Goal: Task Accomplishment & Management: Use online tool/utility

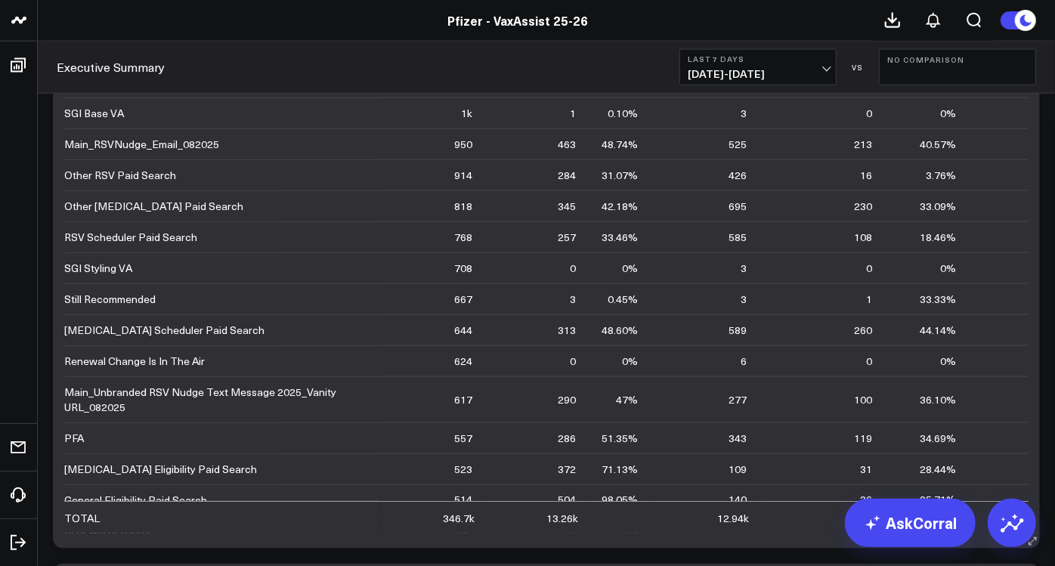
scroll to position [708, 88]
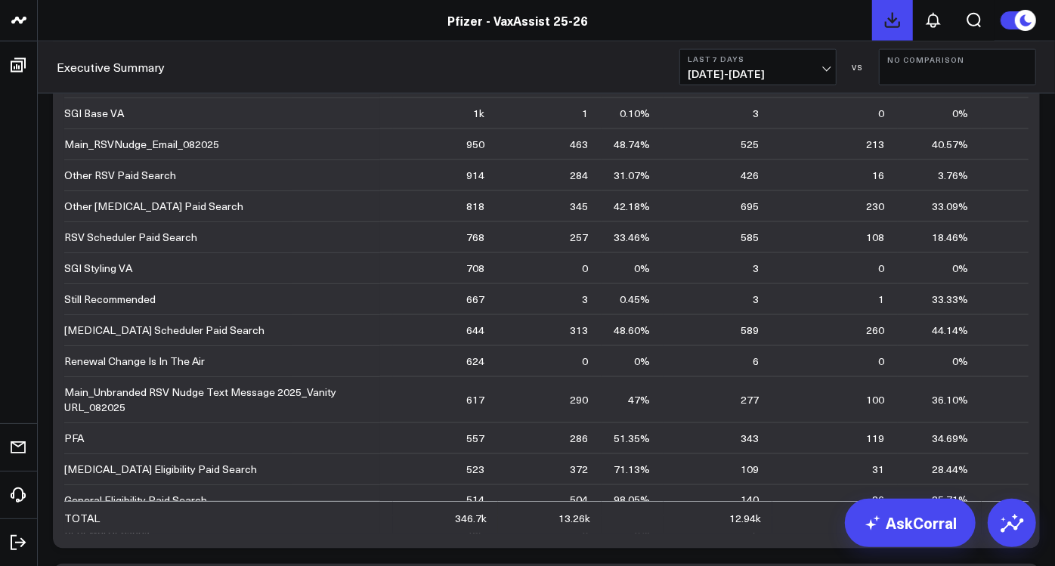
click at [898, 20] on icon at bounding box center [892, 20] width 18 height 18
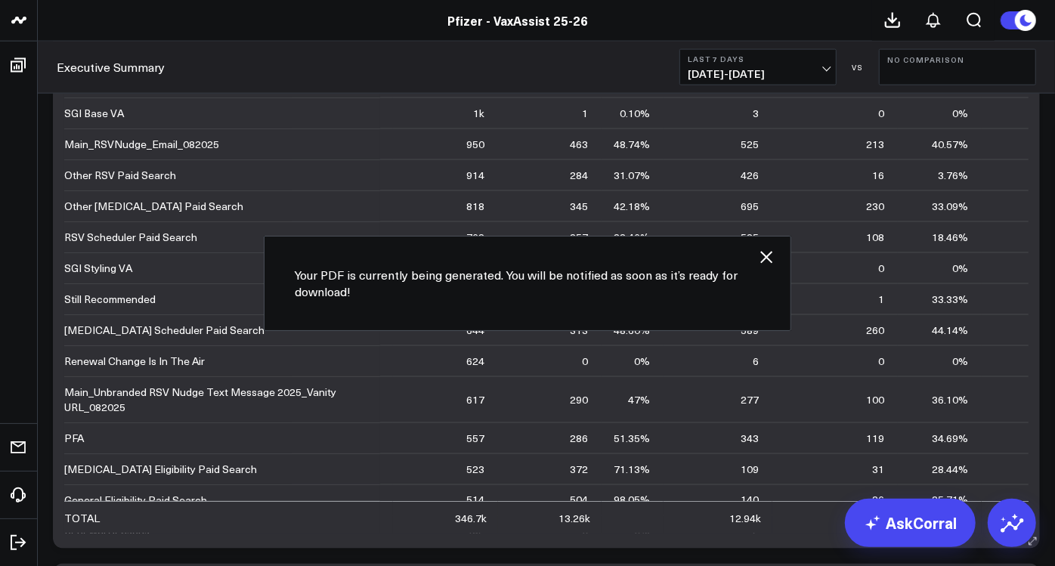
click at [773, 263] on icon "button" at bounding box center [766, 257] width 18 height 18
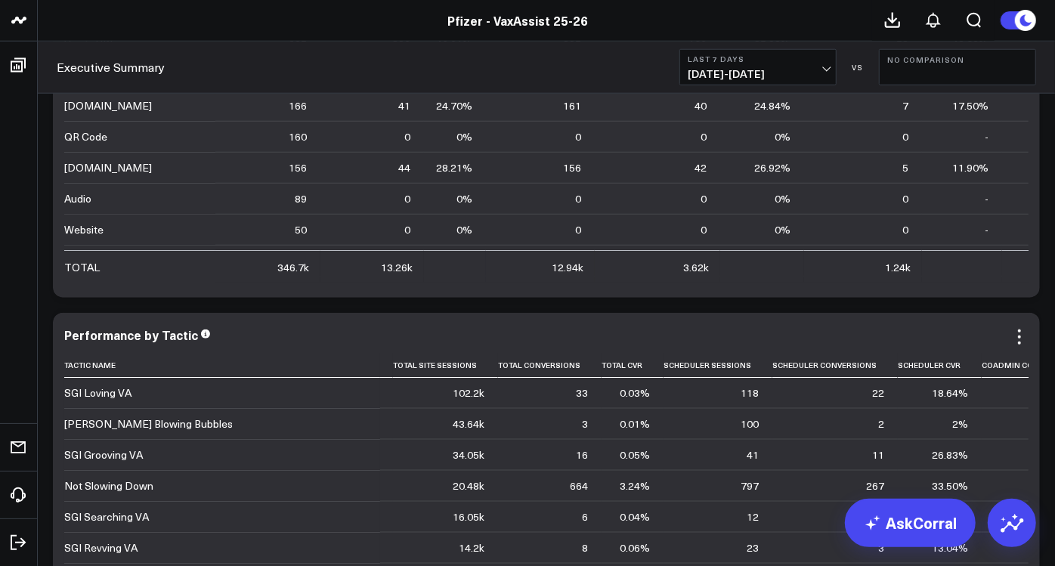
scroll to position [4504, 0]
click at [1018, 338] on icon at bounding box center [1019, 336] width 3 height 3
click at [935, 410] on link "Export" at bounding box center [947, 402] width 45 height 14
